Goal: Information Seeking & Learning: Check status

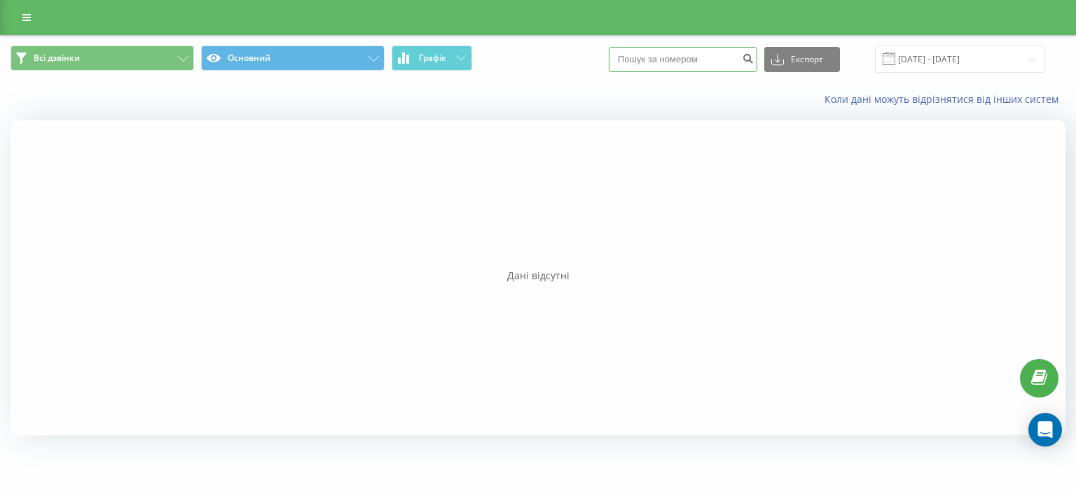
drag, startPoint x: 633, startPoint y: 61, endPoint x: 731, endPoint y: 53, distance: 99.1
click at [731, 50] on input at bounding box center [683, 59] width 149 height 25
paste input "098) 005 19 95"
click at [654, 63] on input "098) 005 19 95" at bounding box center [683, 59] width 149 height 25
type input "098005 19 95"
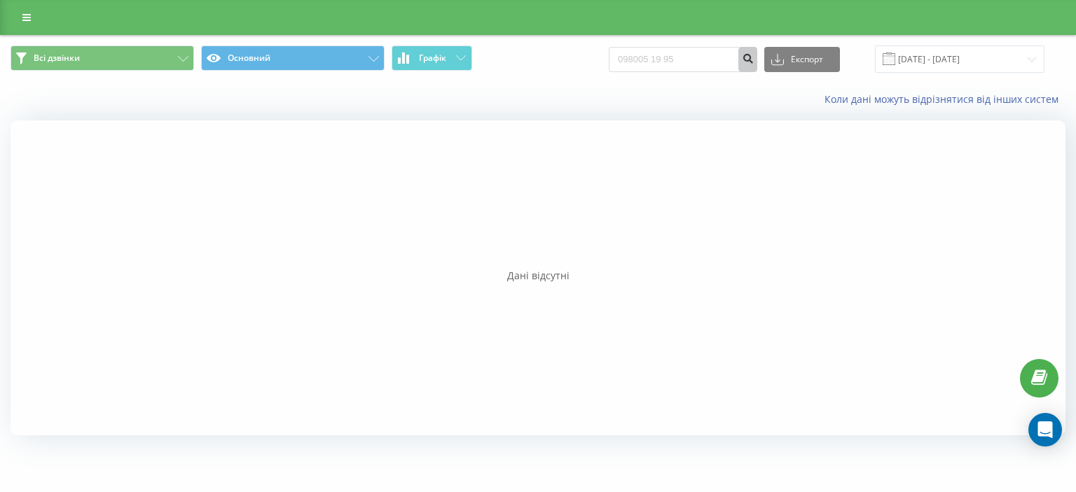
click at [754, 60] on icon "submit" at bounding box center [748, 57] width 12 height 8
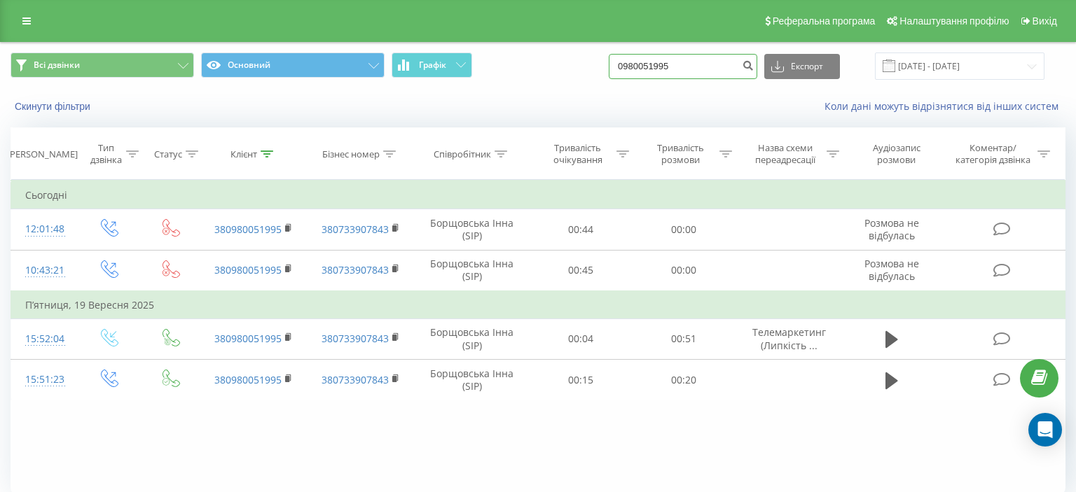
drag, startPoint x: 633, startPoint y: 68, endPoint x: 711, endPoint y: 70, distance: 77.8
click at [718, 66] on input "0980051995" at bounding box center [683, 66] width 149 height 25
